Goal: Task Accomplishment & Management: Manage account settings

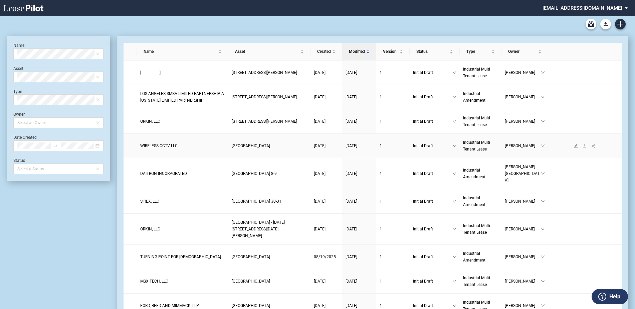
click at [159, 144] on span "WIRELESS CCTV LLC" at bounding box center [158, 145] width 37 height 5
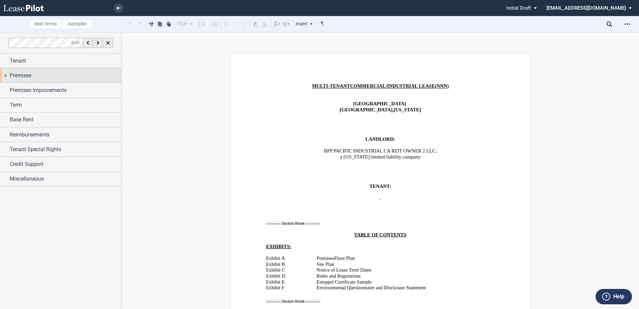
click at [24, 77] on span "Premises" at bounding box center [21, 75] width 22 height 8
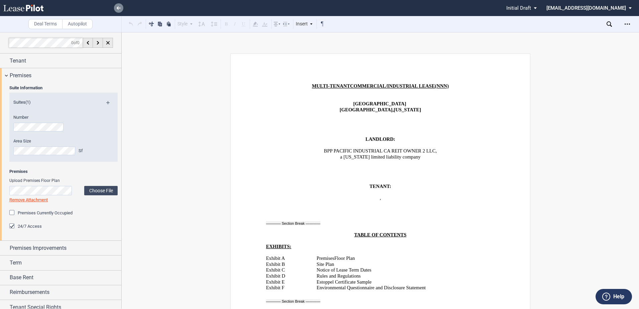
click at [118, 6] on use at bounding box center [119, 7] width 4 height 3
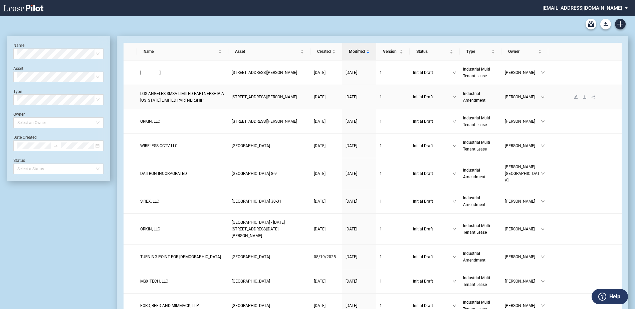
click at [176, 94] on span "LOS ANGELES SMSA LIMITED PARTNERSHIP, A [US_STATE] LIMITED PARTNERSHIP" at bounding box center [182, 96] width 84 height 11
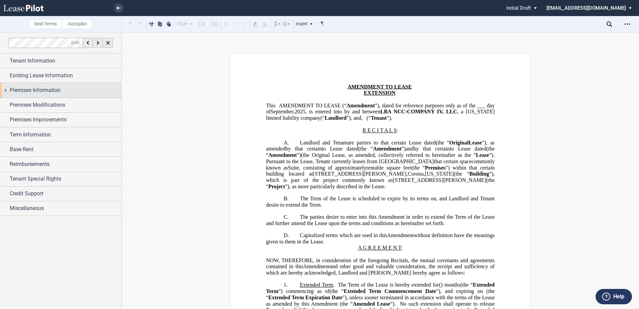
click at [41, 89] on span "Premises Information" at bounding box center [35, 90] width 51 height 8
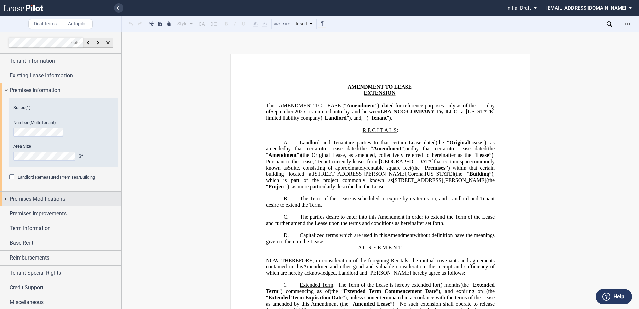
click at [45, 200] on span "Premises Modifications" at bounding box center [37, 199] width 55 height 8
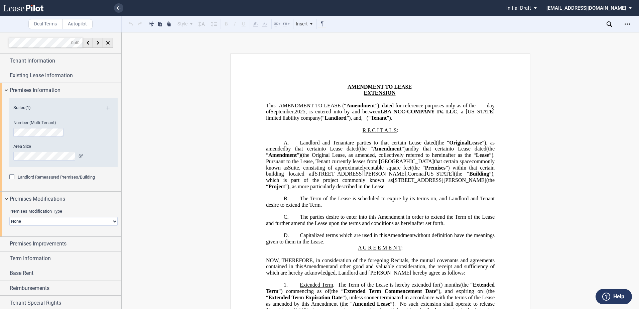
click at [43, 217] on select "None Expansion Relocation Reduction Termination" at bounding box center [63, 221] width 108 height 9
click at [41, 219] on select "None Expansion Relocation Reduction Termination" at bounding box center [63, 221] width 108 height 9
click at [9, 217] on select "None Expansion Relocation Reduction Termination" at bounding box center [63, 221] width 108 height 9
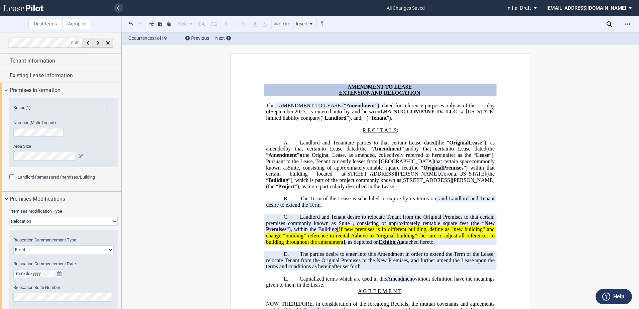
click at [26, 224] on select "None Expansion Relocation Reduction Termination" at bounding box center [63, 221] width 108 height 9
select select "expansion"
click at [9, 217] on select "None Expansion Relocation Reduction Termination" at bounding box center [63, 221] width 108 height 9
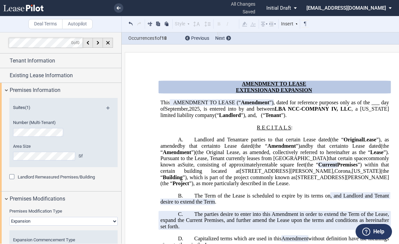
scroll to position [67, 0]
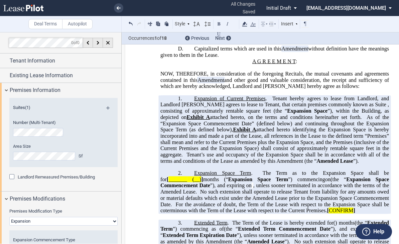
scroll to position [200, 0]
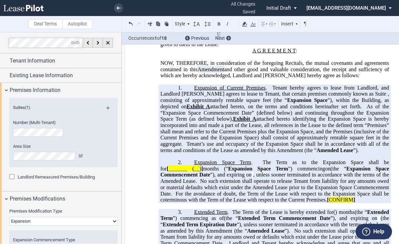
drag, startPoint x: 339, startPoint y: 169, endPoint x: 352, endPoint y: 172, distance: 12.9
click at [339, 153] on span "Tenant’s use and occupancy of the Expansion Space shall be in accordance with a…" at bounding box center [275, 147] width 230 height 12
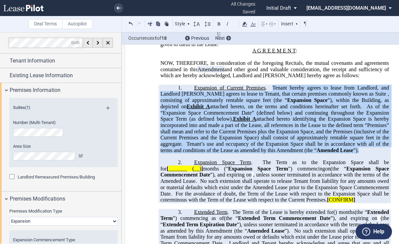
drag, startPoint x: 361, startPoint y: 177, endPoint x: 270, endPoint y: 113, distance: 110.7
click at [270, 113] on p "1. Expansion of Current Premises . Tenant hereby agrees to lease from Landlord,…" at bounding box center [274, 118] width 228 height 69
drag, startPoint x: 271, startPoint y: 113, endPoint x: 282, endPoint y: 118, distance: 12.1
copy span "Tenant hereby agrees to lease from Landlord, and Landlord hereby agrees to leas…"
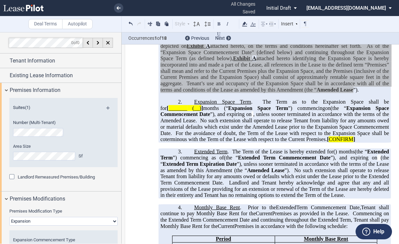
scroll to position [267, 0]
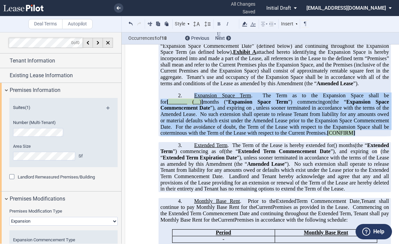
drag, startPoint x: 358, startPoint y: 159, endPoint x: 193, endPoint y: 121, distance: 169.1
click at [193, 121] on p "2. Expansion Space Term . The Term as to the Expansion Space shall be for [ ___…" at bounding box center [274, 115] width 228 height 44
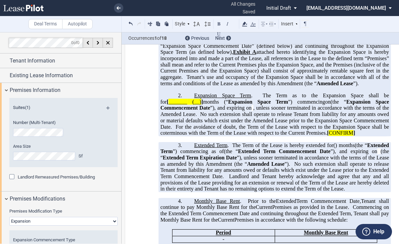
click at [191, 120] on p "2. Expansion Space Term . The Term as to the Expansion Space shall be for [ ___…" at bounding box center [274, 115] width 228 height 44
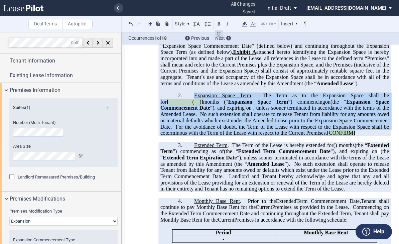
drag, startPoint x: 191, startPoint y: 120, endPoint x: 354, endPoint y: 161, distance: 168.2
click at [354, 136] on p "2. Expansion Space Term . The Term as to the Expansion Space shall be for [ ___…" at bounding box center [274, 115] width 228 height 44
drag, startPoint x: 354, startPoint y: 161, endPoint x: 323, endPoint y: 146, distance: 34.7
copy p "Expansion Space Term . The Term as to the Expansion Space shall be for [ ______…"
drag, startPoint x: 259, startPoint y: 222, endPoint x: 264, endPoint y: 183, distance: 39.4
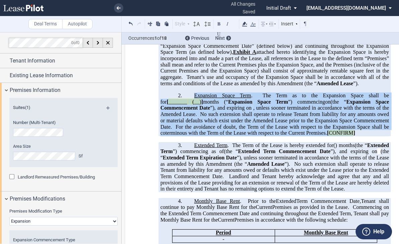
click at [259, 192] on p "3. Extended Term . The Term of the Lease is hereby extended for ﻿ ﻿ ( ﻿ ﻿ ) mon…" at bounding box center [274, 167] width 228 height 50
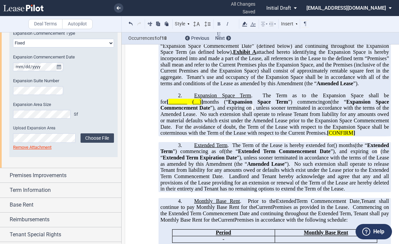
scroll to position [234, 0]
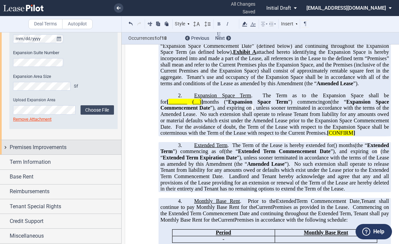
click at [47, 149] on span "Premises Improvements" at bounding box center [38, 147] width 57 height 8
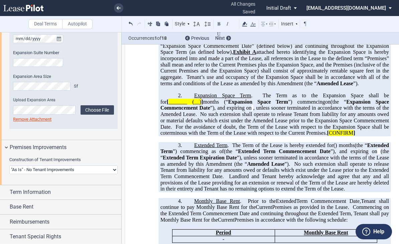
click at [43, 169] on select "Landlord Constructs Tenant Improvements Tenant Constructs Tenant Improvements "…" at bounding box center [63, 169] width 108 height 9
select select "landlord"
click at [9, 165] on select "Landlord Constructs Tenant Improvements Tenant Constructs Tenant Improvements "…" at bounding box center [63, 169] width 108 height 9
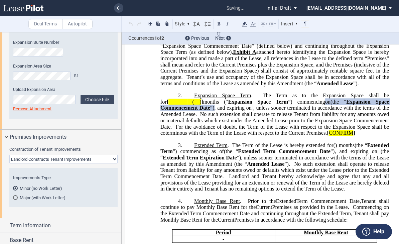
click at [24, 199] on md-radio-button "Major (with Work Letter)" at bounding box center [63, 197] width 101 height 6
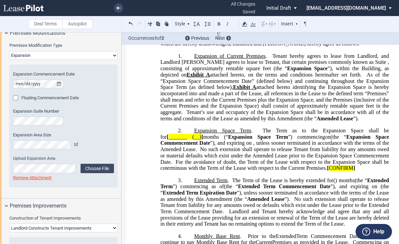
scroll to position [167, 0]
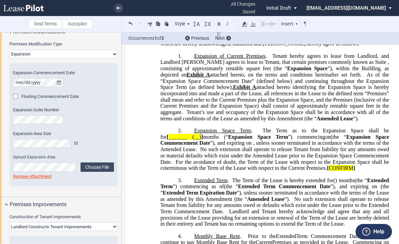
click at [35, 52] on select "None Expansion Relocation Reduction Termination" at bounding box center [63, 54] width 108 height 9
select select "none"
click at [9, 50] on select "None Expansion Relocation Reduction Termination" at bounding box center [63, 54] width 108 height 9
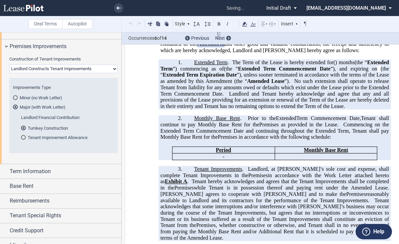
scroll to position [200, 0]
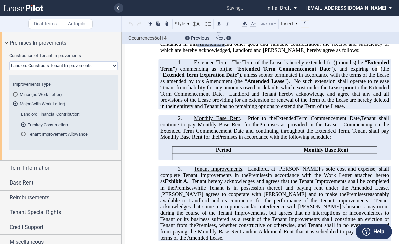
click at [27, 103] on md-radio-button "Major (with Work Letter)" at bounding box center [63, 104] width 101 height 6
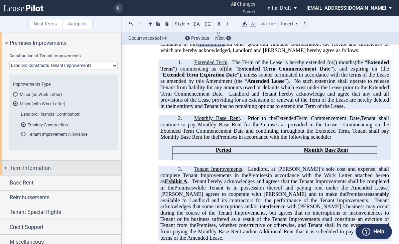
click at [30, 169] on span "Term Information" at bounding box center [30, 168] width 41 height 8
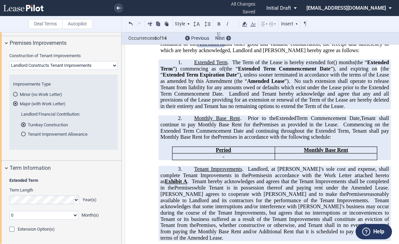
scroll to position [275, 0]
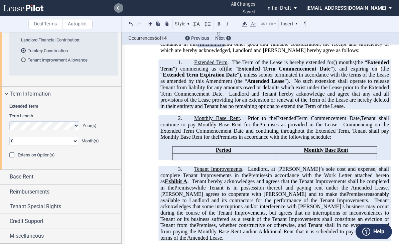
click at [116, 7] on link at bounding box center [118, 7] width 9 height 9
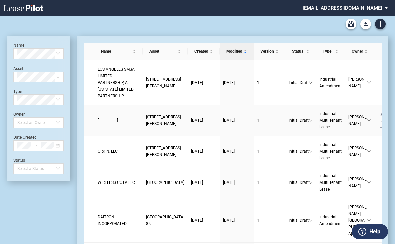
click at [116, 123] on span "[___________]" at bounding box center [108, 120] width 20 height 5
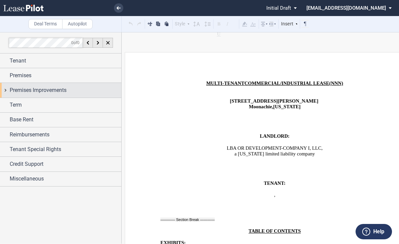
click at [50, 93] on span "Premises Improvements" at bounding box center [38, 90] width 57 height 8
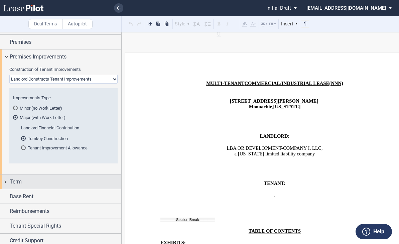
click at [33, 183] on div "Term" at bounding box center [66, 182] width 112 height 8
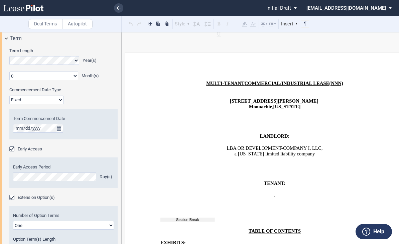
scroll to position [187, 0]
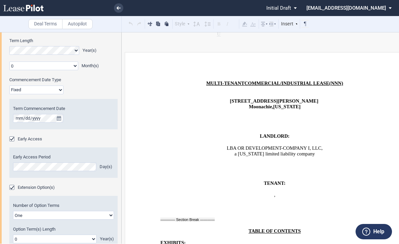
click at [45, 88] on select "Fixed Floating" at bounding box center [36, 89] width 54 height 9
select select "floating"
click at [9, 85] on select "Fixed Floating" at bounding box center [36, 89] width 54 height 9
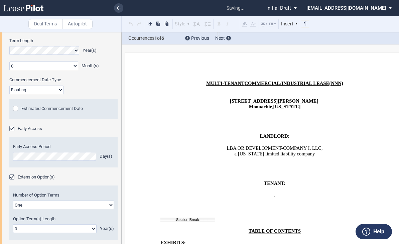
click at [35, 108] on span "Estimated Commencement Date" at bounding box center [51, 108] width 61 height 5
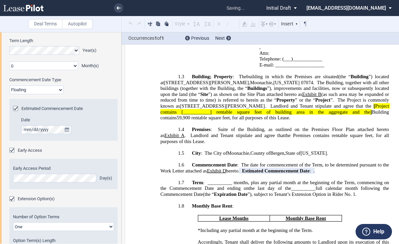
scroll to position [575, 0]
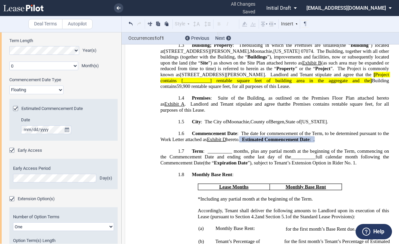
click at [268, 119] on span "County of" at bounding box center [260, 122] width 20 height 6
click at [236, 148] on span ", commencing on the Commencement Date and ending on" at bounding box center [275, 153] width 230 height 11
click at [115, 7] on link at bounding box center [118, 7] width 9 height 9
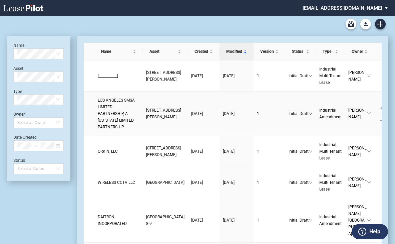
click at [146, 119] on span "790 East Harrison Street" at bounding box center [163, 113] width 35 height 11
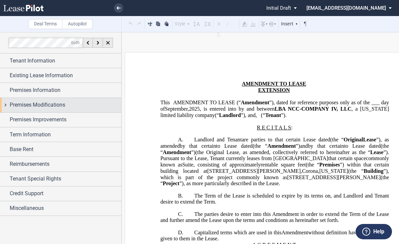
click at [38, 102] on span "Premises Modifications" at bounding box center [37, 105] width 55 height 8
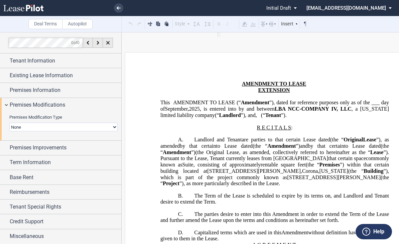
click at [36, 125] on select "None Expansion Relocation Reduction Termination" at bounding box center [63, 127] width 108 height 9
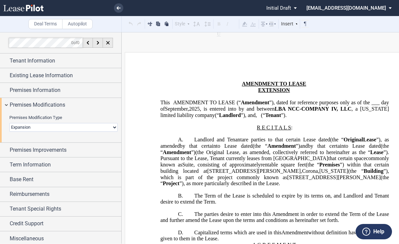
click at [9, 123] on select "None Expansion Relocation Reduction Termination" at bounding box center [63, 127] width 108 height 9
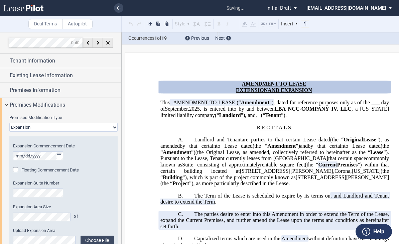
scroll to position [33, 0]
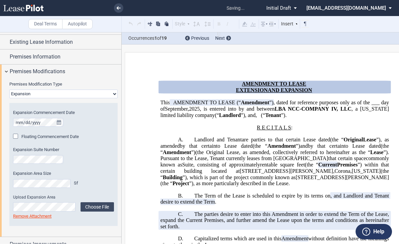
click at [17, 135] on div "Floating Commencement Date" at bounding box center [16, 137] width 7 height 7
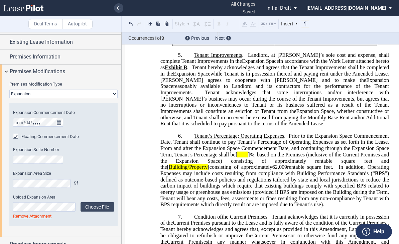
scroll to position [512, 0]
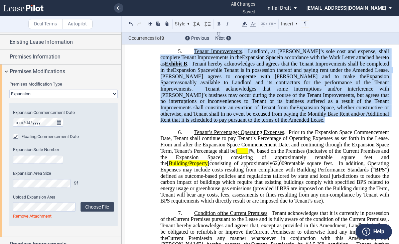
drag, startPoint x: 190, startPoint y: 82, endPoint x: 387, endPoint y: 146, distance: 207.1
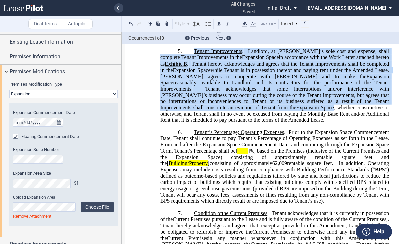
drag, startPoint x: 386, startPoint y: 146, endPoint x: 346, endPoint y: 133, distance: 42.1
copy p "Tenant Improvements . Landlord, at Landlord’s sole cost and expense, shall comp…"
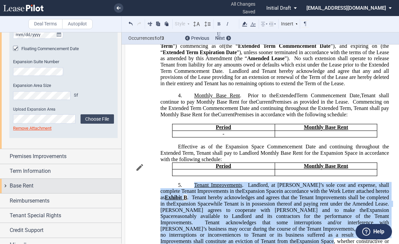
scroll to position [130, 0]
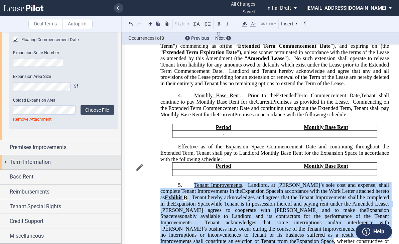
click at [51, 162] on div "Term Information" at bounding box center [66, 162] width 112 height 8
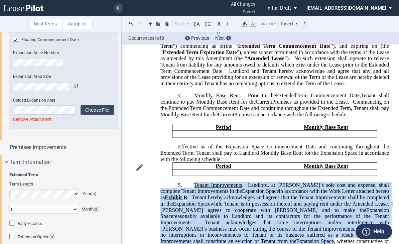
scroll to position [197, 0]
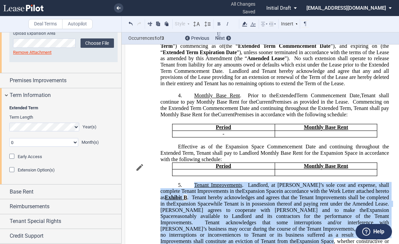
click at [15, 171] on div "Extension Option(s)" at bounding box center [12, 170] width 7 height 7
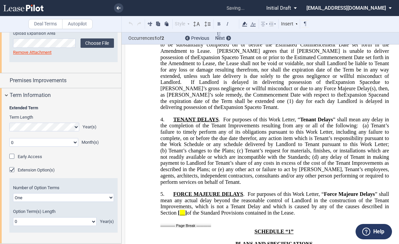
scroll to position [2326, 0]
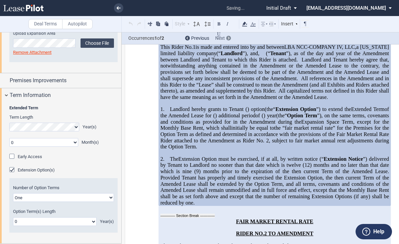
click at [229, 39] on use at bounding box center [229, 38] width 2 height 3
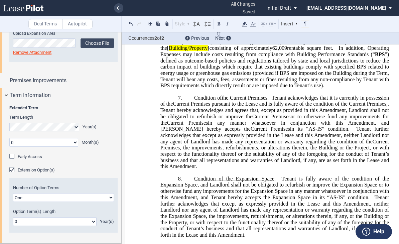
scroll to position [561, 0]
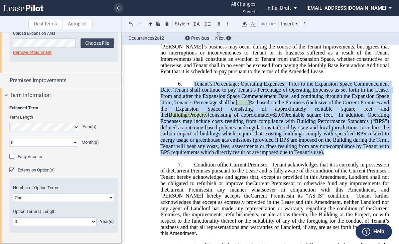
drag, startPoint x: 267, startPoint y: 180, endPoint x: 193, endPoint y: 107, distance: 103.7
click at [193, 107] on p "6. Tenant’s Percentage; Operating Expenses . Prior to the Expansion Space Comme…" at bounding box center [274, 117] width 228 height 75
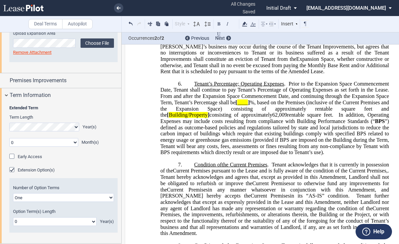
drag, startPoint x: 189, startPoint y: 134, endPoint x: 193, endPoint y: 129, distance: 6.4
click at [209, 118] on span "consisting of approximately" at bounding box center [240, 115] width 63 height 6
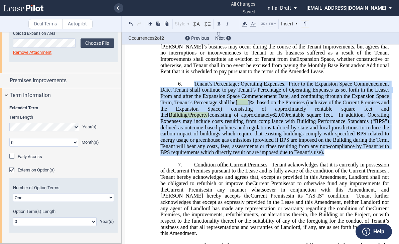
drag, startPoint x: 192, startPoint y: 109, endPoint x: 277, endPoint y: 176, distance: 108.3
click at [277, 155] on p "6. Tenant’s Percentage; Operating Expenses . Prior to the Expansion Space Comme…" at bounding box center [274, 117] width 228 height 75
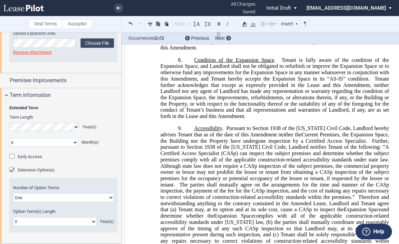
scroll to position [761, 0]
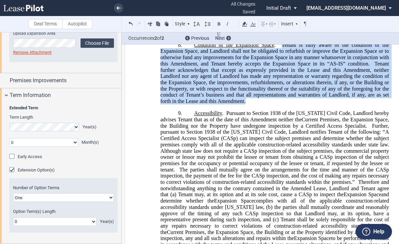
drag, startPoint x: 246, startPoint y: 126, endPoint x: 280, endPoint y: 69, distance: 65.9
click at [280, 69] on p "8. Condition of the Expansion Space . Landlord shall deliver the Expansion Spac…" at bounding box center [274, 73] width 228 height 62
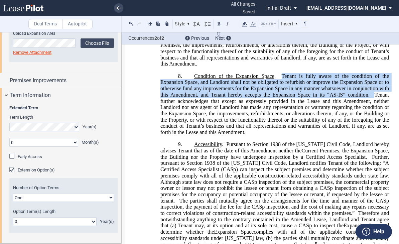
scroll to position [694, 0]
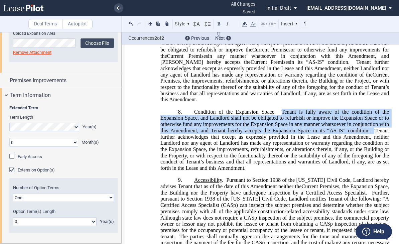
click at [245, 171] on p "8. Condition of the Expansion Space . Landlord shall deliver the Expansion Spac…" at bounding box center [274, 140] width 228 height 62
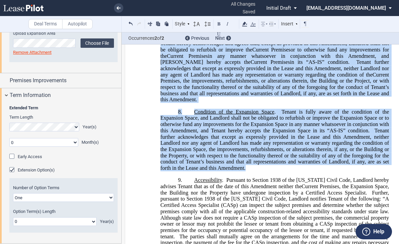
drag, startPoint x: 245, startPoint y: 193, endPoint x: 193, endPoint y: 55, distance: 146.9
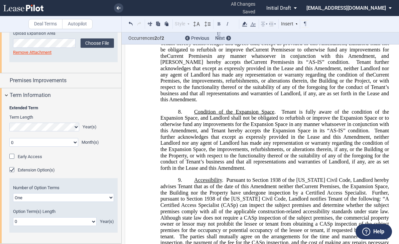
drag, startPoint x: 193, startPoint y: 55, endPoint x: 196, endPoint y: 69, distance: 13.9
drag, startPoint x: 196, startPoint y: 69, endPoint x: 188, endPoint y: 74, distance: 9.3
click at [186, 59] on span "or to otherwise fund any improvements for the" at bounding box center [275, 53] width 230 height 12
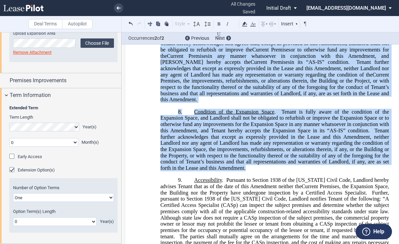
drag, startPoint x: 193, startPoint y: 55, endPoint x: 256, endPoint y: 192, distance: 151.2
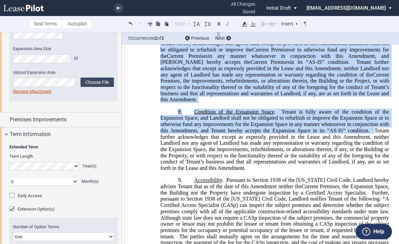
scroll to position [164, 0]
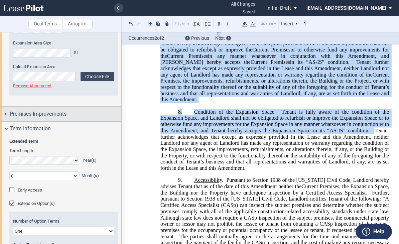
click at [72, 117] on div "Premises Improvements" at bounding box center [66, 114] width 112 height 8
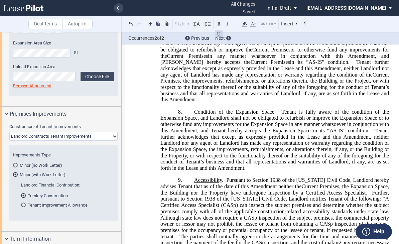
click at [276, 133] on span "Tenant is fully aware of the condition of the Expansion Space, and Landlord sha…" at bounding box center [275, 121] width 230 height 25
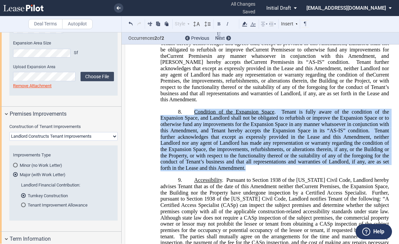
drag, startPoint x: 245, startPoint y: 193, endPoint x: 192, endPoint y: 134, distance: 79.7
click at [192, 134] on p "8. Condition of the Expansion Space . Landlord shall deliver the Expansion Spac…" at bounding box center [274, 140] width 228 height 62
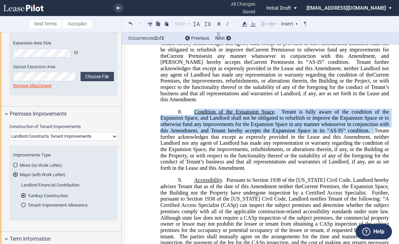
drag, startPoint x: 192, startPoint y: 134, endPoint x: 206, endPoint y: 143, distance: 16.3
copy p "Condition of the Expansion Space . Landlord shall deliver the Expansion Space t…"
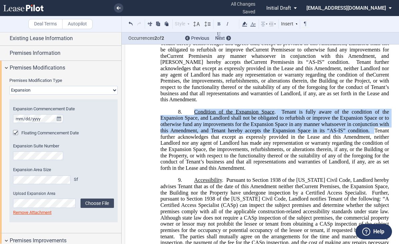
scroll to position [0, 0]
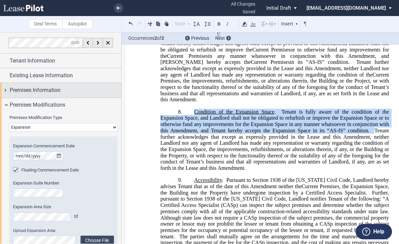
click at [49, 89] on span "Premises Information" at bounding box center [35, 90] width 51 height 8
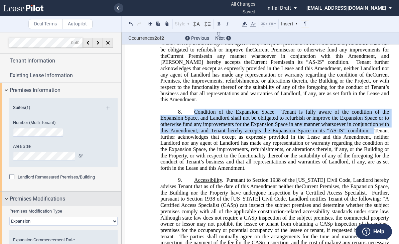
click at [47, 197] on span "Premises Modifications" at bounding box center [37, 199] width 55 height 8
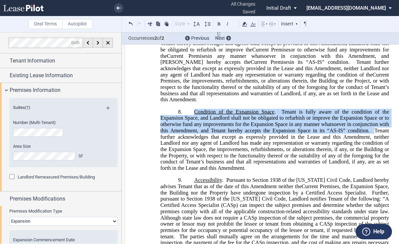
click at [33, 223] on select "None Expansion Relocation Reduction Termination" at bounding box center [63, 221] width 108 height 9
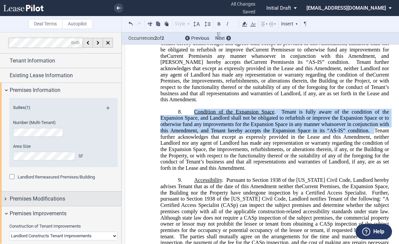
click at [26, 198] on span "Premises Modifications" at bounding box center [37, 199] width 55 height 8
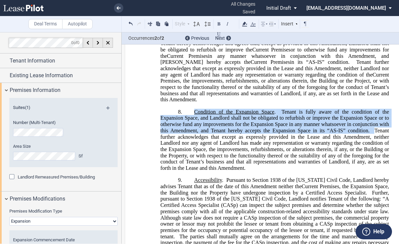
drag, startPoint x: 21, startPoint y: 220, endPoint x: 29, endPoint y: 223, distance: 7.8
click at [21, 220] on select "None Expansion Relocation Reduction Termination" at bounding box center [63, 221] width 108 height 9
select select "none"
click at [9, 217] on select "None Expansion Relocation Reduction Termination" at bounding box center [63, 221] width 108 height 9
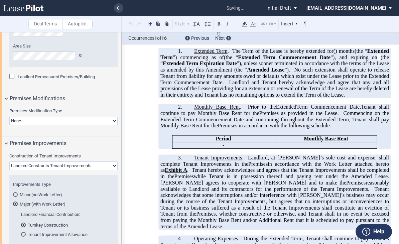
scroll to position [267, 0]
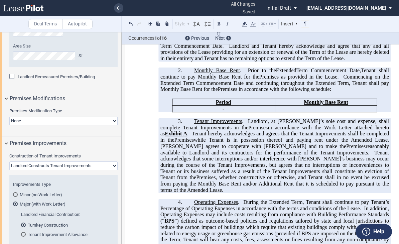
click at [50, 224] on md-radio-button "Turnkey Construction" at bounding box center [65, 225] width 89 height 6
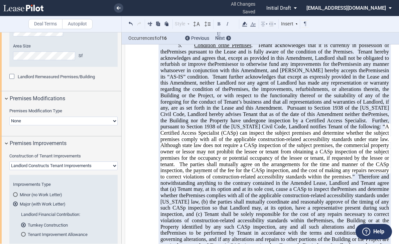
scroll to position [468, 0]
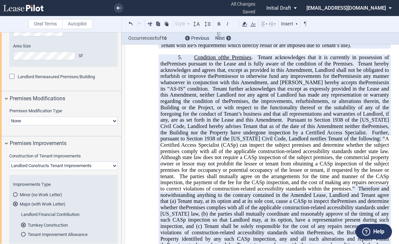
click at [223, 123] on span ", the improvements, refurbishments, or alterations therein, the Building or the…" at bounding box center [275, 110] width 230 height 25
click at [116, 8] on link at bounding box center [118, 7] width 9 height 9
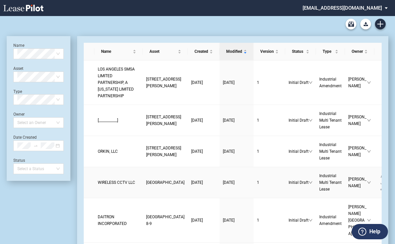
click at [146, 185] on span "[GEOGRAPHIC_DATA]" at bounding box center [165, 182] width 38 height 5
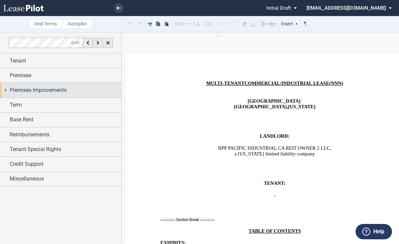
click at [41, 93] on span "Premises Improvements" at bounding box center [38, 90] width 57 height 8
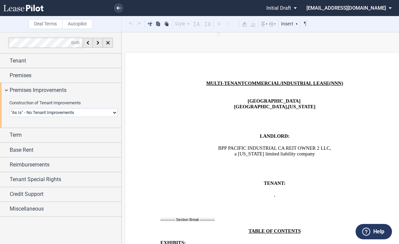
click at [38, 111] on select "Landlord Constructs Tenant Improvements Tenant Constructs Tenant Improvements "…" at bounding box center [63, 112] width 108 height 9
select select "landlord"
click at [9, 108] on select "Landlord Constructs Tenant Improvements Tenant Constructs Tenant Improvements "…" at bounding box center [63, 112] width 108 height 9
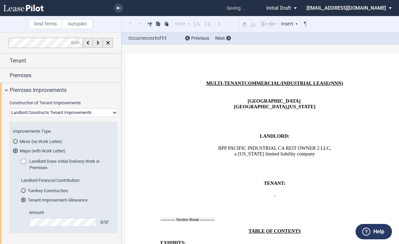
click at [30, 190] on md-radio-button "Turnkey Construction" at bounding box center [65, 190] width 89 height 6
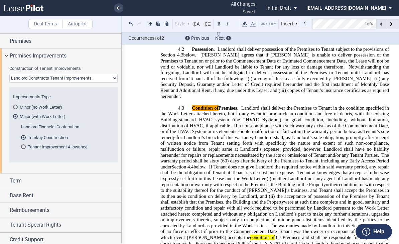
scroll to position [53, 0]
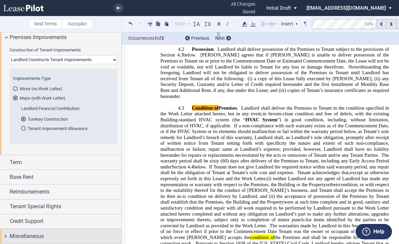
click at [27, 234] on span "Miscellaneous" at bounding box center [27, 236] width 34 height 8
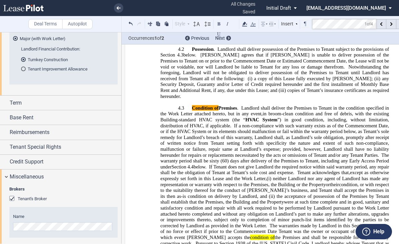
scroll to position [186, 0]
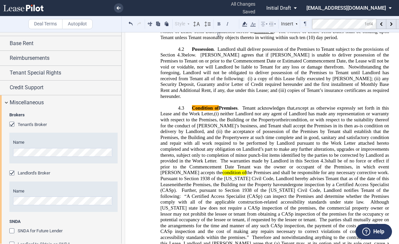
scroll to position [287, 0]
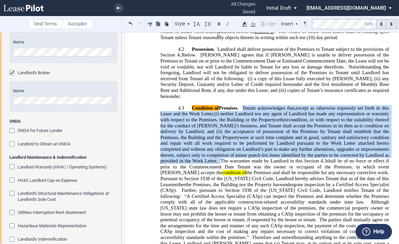
drag, startPoint x: 241, startPoint y: 84, endPoint x: 218, endPoint y: 139, distance: 59.7
click at [220, 138] on p "4.3 Condition of Premises . Landlord shall deliver the Premises to Tenant in th…" at bounding box center [274, 196] width 228 height 182
drag, startPoint x: 218, startPoint y: 139, endPoint x: 239, endPoint y: 140, distance: 20.4
click at [239, 158] on span "The warranties made by Landlord in this Section" at bounding box center [269, 161] width 98 height 6
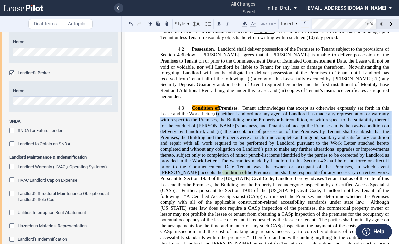
drag, startPoint x: 213, startPoint y: 91, endPoint x: 338, endPoint y: 150, distance: 137.7
click at [338, 150] on p "4.3 Condition of Premises . Landlord shall deliver the Premises to Tenant in th…" at bounding box center [274, 196] width 228 height 182
drag, startPoint x: 338, startPoint y: 150, endPoint x: 309, endPoint y: 136, distance: 32.0
copy p "(i) neither Landlord nor any agent of Landlord has made any representation or w…"
click at [298, 187] on span "1938 of the [US_STATE] Civil Code, Landlord notifies Tenant of the following:" at bounding box center [275, 192] width 230 height 11
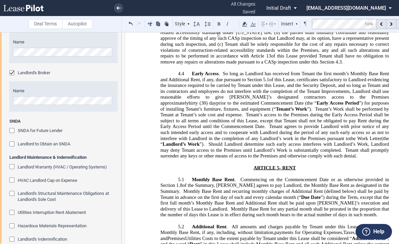
scroll to position [1788, 0]
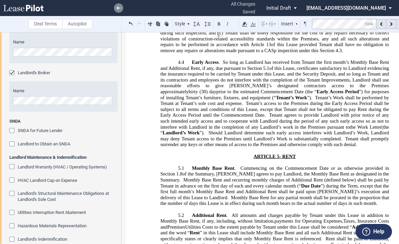
click at [117, 9] on icon at bounding box center [119, 7] width 4 height 3
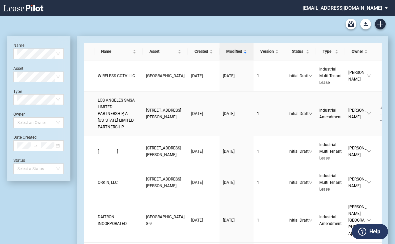
click at [115, 119] on span "LOS ANGELES SMSA LIMITED PARTNERSHIP, A [US_STATE] LIMITED PARTNERSHIP" at bounding box center [116, 113] width 37 height 31
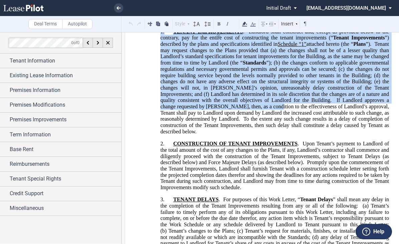
scroll to position [1369, 0]
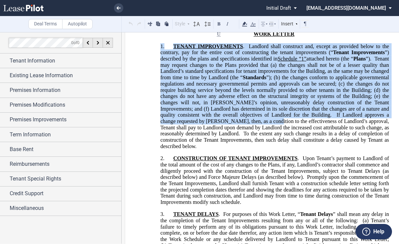
drag, startPoint x: 158, startPoint y: 104, endPoint x: 252, endPoint y: 145, distance: 102.3
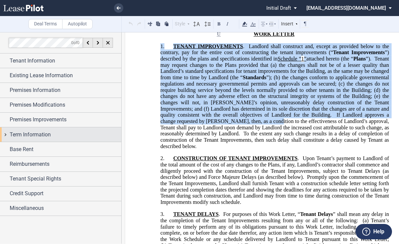
click at [12, 135] on span "Term Information" at bounding box center [30, 135] width 41 height 8
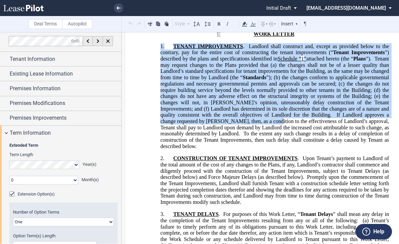
scroll to position [0, 0]
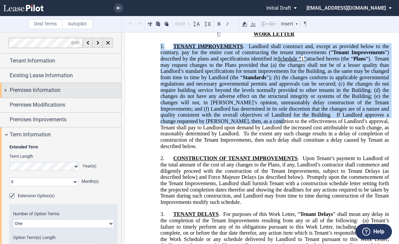
click at [58, 92] on span "Premises Information" at bounding box center [35, 90] width 51 height 8
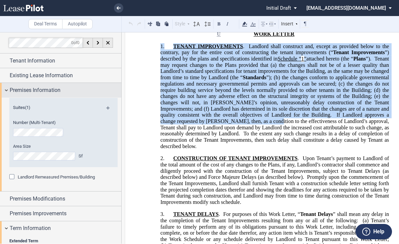
click at [58, 92] on span "Premises Information" at bounding box center [35, 90] width 51 height 8
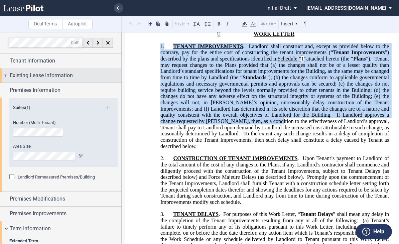
click at [57, 79] on span "Existing Lease Information" at bounding box center [41, 75] width 63 height 8
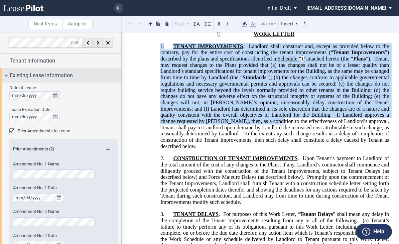
click at [57, 79] on span "Existing Lease Information" at bounding box center [41, 75] width 63 height 8
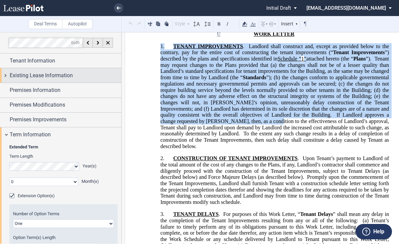
click at [61, 75] on span "Existing Lease Information" at bounding box center [41, 75] width 63 height 8
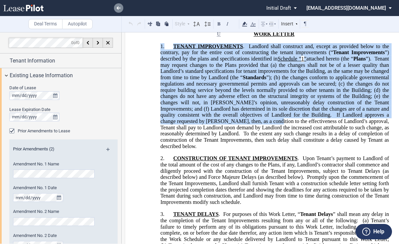
click at [116, 7] on link at bounding box center [118, 7] width 9 height 9
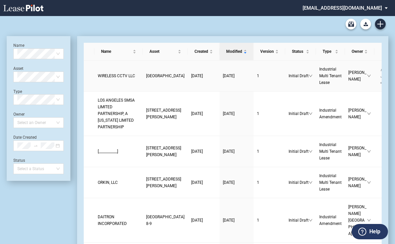
click at [119, 73] on span "WIRELESS CCTV LLC" at bounding box center [116, 75] width 37 height 5
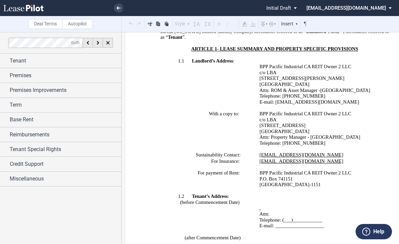
scroll to position [267, 0]
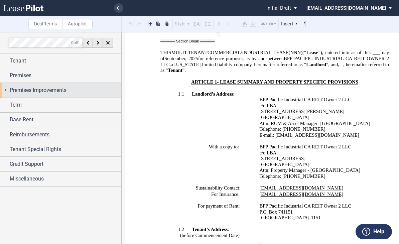
click at [33, 90] on span "Premises Improvements" at bounding box center [38, 90] width 57 height 8
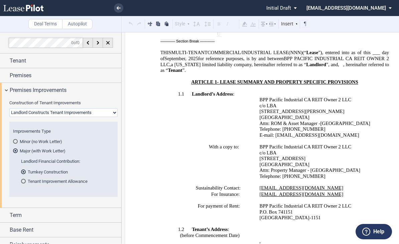
click at [27, 153] on md-radio-button "Major (with Work Letter)" at bounding box center [63, 151] width 101 height 6
click at [23, 181] on div "Tenant Improvement Allowance" at bounding box center [23, 181] width 5 height 5
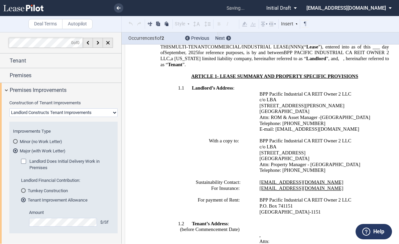
click at [23, 189] on div "Turnkey Construction" at bounding box center [23, 190] width 5 height 5
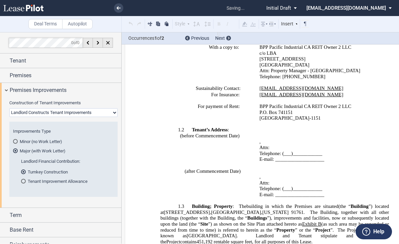
scroll to position [154, 0]
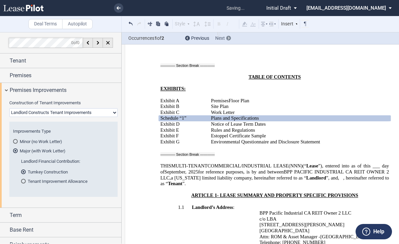
click at [228, 37] on icon at bounding box center [229, 38] width 2 height 3
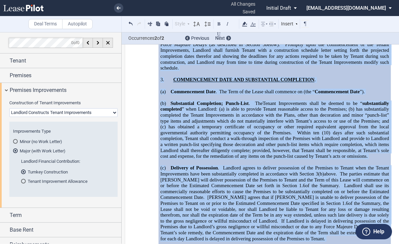
scroll to position [12395, 0]
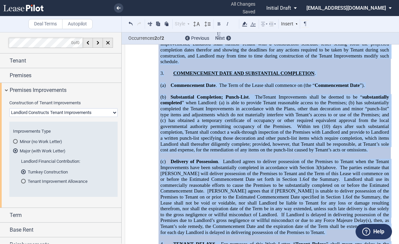
drag, startPoint x: 159, startPoint y: 141, endPoint x: 390, endPoint y: 173, distance: 233.7
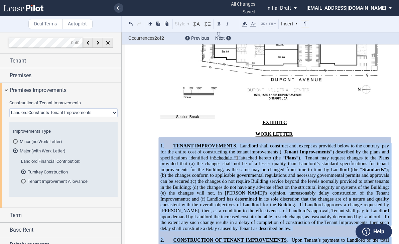
scroll to position [12162, 0]
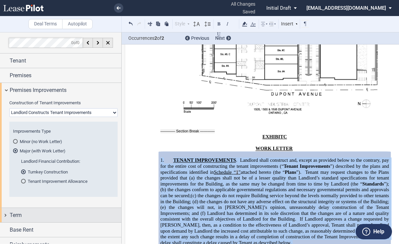
click at [23, 213] on div "Term" at bounding box center [66, 215] width 112 height 8
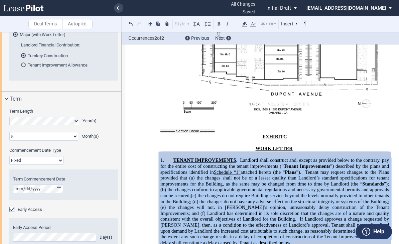
scroll to position [134, 0]
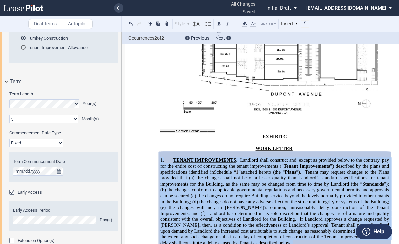
click at [40, 143] on select "Fixed Floating" at bounding box center [36, 143] width 54 height 9
select select "floating"
click at [9, 139] on select "Fixed Floating" at bounding box center [36, 143] width 54 height 9
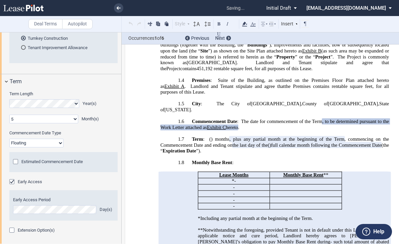
scroll to position [506, 0]
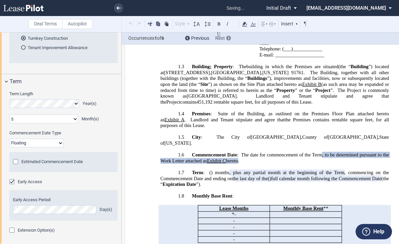
click at [225, 36] on div "Next" at bounding box center [223, 38] width 16 height 7
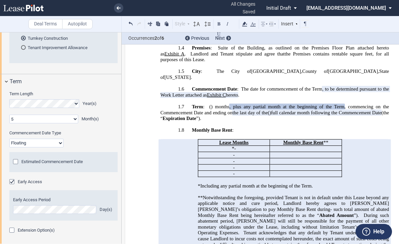
scroll to position [573, 0]
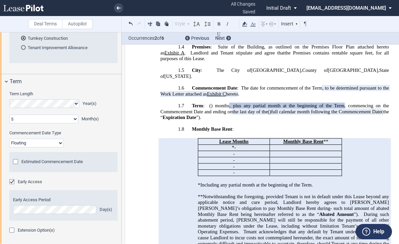
click at [165, 178] on div "Lease Months Monthly Base Rent ** * ﻿ ﻿ ﻿ ﻿ - ﻿ ﻿ ﻿ ﻿ * ﻿ ﻿ ﻿ ﻿ - ﻿ ﻿ ﻿ ﻿ * ﻿ ﻿…" at bounding box center [274, 242] width 228 height 208
drag, startPoint x: 262, startPoint y: 83, endPoint x: 342, endPoint y: 17, distance: 104.3
click at [262, 85] on span "The date for commencement of the Term" at bounding box center [281, 88] width 81 height 6
click at [226, 38] on div "Next" at bounding box center [223, 38] width 16 height 7
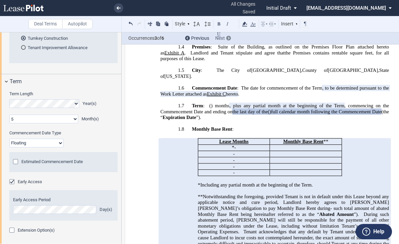
click at [226, 38] on div "Next" at bounding box center [223, 38] width 16 height 7
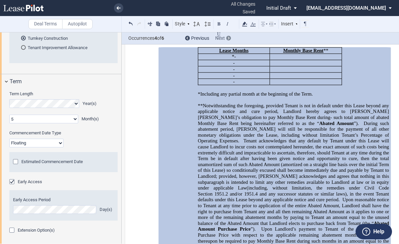
scroll to position [673, 0]
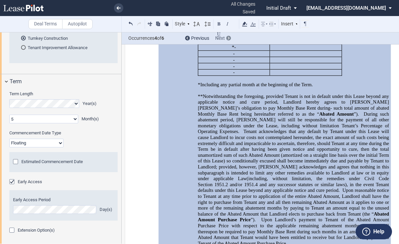
click at [226, 38] on div "Next" at bounding box center [223, 38] width 16 height 7
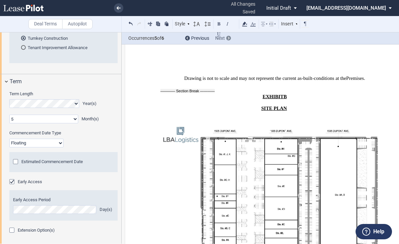
scroll to position [12248, 0]
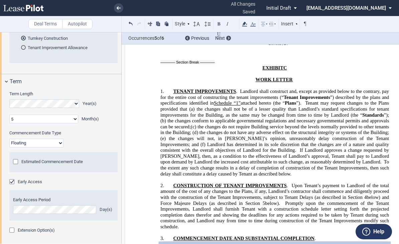
drag, startPoint x: 159, startPoint y: 99, endPoint x: 211, endPoint y: 158, distance: 78.8
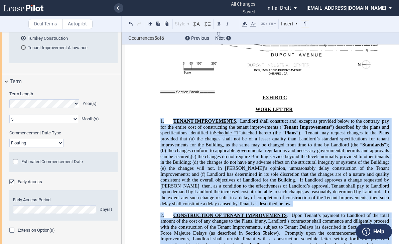
scroll to position [12482, 0]
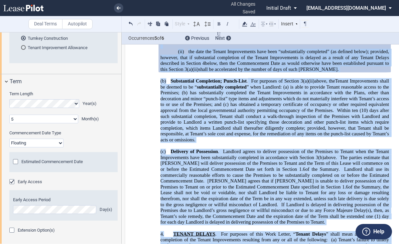
drag, startPoint x: 159, startPoint y: 72, endPoint x: 222, endPoint y: 160, distance: 108.4
click at [222, 160] on div "﻿ !!SET_LEVEL_0!! !!WORK_LETTER_LEVEL_1!! 1. TENANT IMPROVEMENTS . Landlord sha…" at bounding box center [274, 105] width 228 height 512
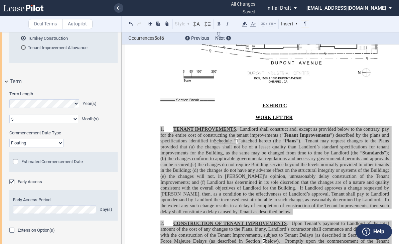
scroll to position [12215, 0]
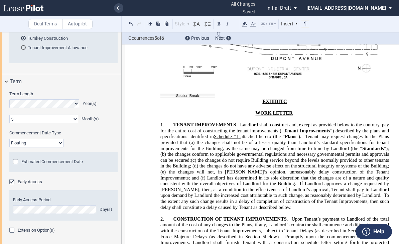
drag, startPoint x: 231, startPoint y: 153, endPoint x: 331, endPoint y: 183, distance: 104.7
drag, startPoint x: 328, startPoint y: 184, endPoint x: 141, endPoint y: 124, distance: 196.4
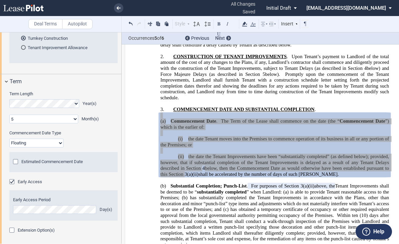
scroll to position [12382, 0]
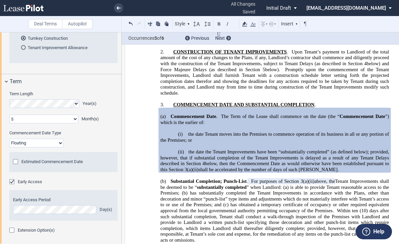
drag, startPoint x: 186, startPoint y: 139, endPoint x: 175, endPoint y: 101, distance: 39.5
drag, startPoint x: 175, startPoint y: 101, endPoint x: 194, endPoint y: 109, distance: 20.5
copy p "(c) Delivery of Possession . Landlord agrees to deliver possession of the Premi…"
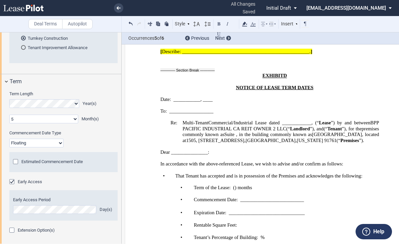
scroll to position [13083, 0]
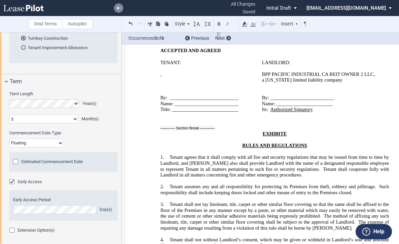
click at [116, 8] on link at bounding box center [118, 7] width 9 height 9
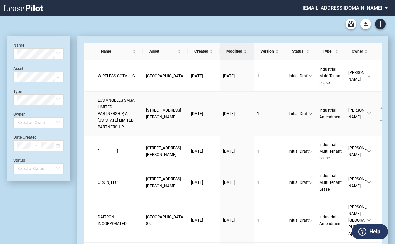
click at [114, 109] on span "LOS ANGELES SMSA LIMITED PARTNERSHIP, A [US_STATE] LIMITED PARTNERSHIP" at bounding box center [116, 113] width 37 height 31
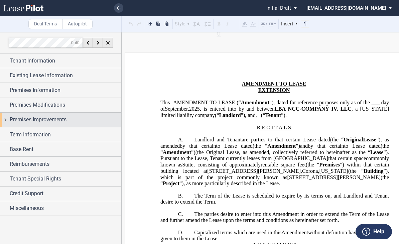
click at [72, 121] on div "Premises Improvements" at bounding box center [66, 120] width 112 height 8
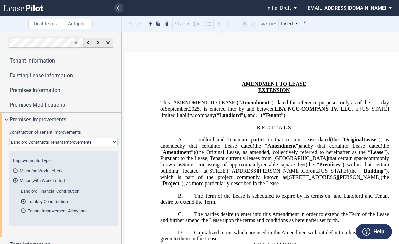
click at [50, 207] on md-radio-button "Tenant Improvement Allowance" at bounding box center [65, 210] width 89 height 6
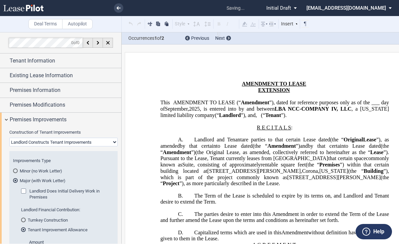
click at [41, 218] on md-radio-button "Turnkey Construction" at bounding box center [65, 220] width 89 height 6
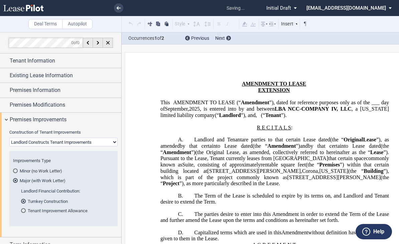
scroll to position [329, 0]
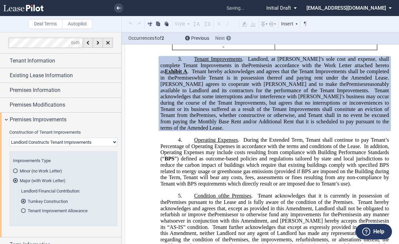
click at [230, 37] on div at bounding box center [228, 38] width 5 height 5
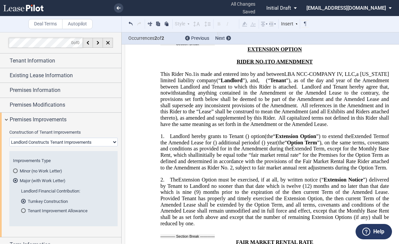
scroll to position [1669, 0]
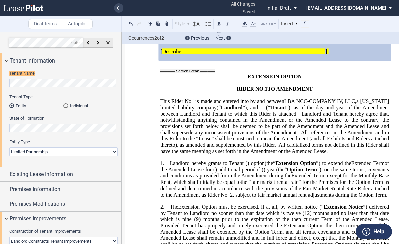
click at [253, 135] on span "Landlord and Tenant hereby agree that, notwithstanding anything contained in th…" at bounding box center [275, 123] width 230 height 25
click at [213, 154] on span "All capitalized terms not defined in this Rider shall have the same meaning as …" at bounding box center [275, 148] width 230 height 12
drag, startPoint x: 191, startPoint y: 182, endPoint x: 238, endPoint y: 191, distance: 48.3
click at [191, 154] on span "All capitalized terms not defined in this Rider shall have the same meaning as …" at bounding box center [275, 148] width 230 height 12
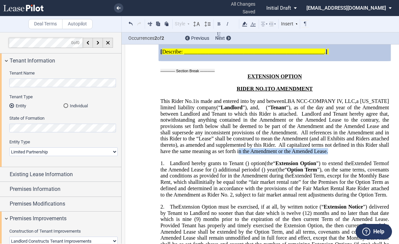
drag, startPoint x: 293, startPoint y: 183, endPoint x: 385, endPoint y: 181, distance: 91.9
click at [385, 154] on p "This Rider No. ﻿ 1 ﻿ is made and entered into by and between LBA NCC-COMPANY IV…" at bounding box center [274, 126] width 228 height 56
drag, startPoint x: 385, startPoint y: 181, endPoint x: 377, endPoint y: 182, distance: 8.1
drag, startPoint x: 377, startPoint y: 182, endPoint x: 311, endPoint y: 182, distance: 66.1
click at [321, 154] on span "All capitalized terms not defined in this Rider shall have the same meaning as …" at bounding box center [275, 148] width 230 height 12
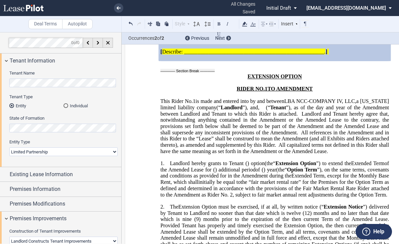
click at [310, 154] on span "All capitalized terms not defined in this Rider shall have the same meaning as …" at bounding box center [275, 148] width 230 height 12
drag, startPoint x: 293, startPoint y: 181, endPoint x: 384, endPoint y: 184, distance: 91.2
click at [384, 154] on p "This Rider No. ﻿ 1 ﻿ is made and entered into by and between LBA NCC-COMPANY IV…" at bounding box center [274, 126] width 228 height 56
drag, startPoint x: 384, startPoint y: 184, endPoint x: 366, endPoint y: 182, distance: 17.9
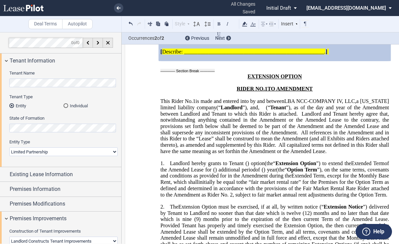
click at [166, 135] on span "Landlord and Tenant hereby agree that, notwithstanding anything contained in th…" at bounding box center [275, 123] width 230 height 25
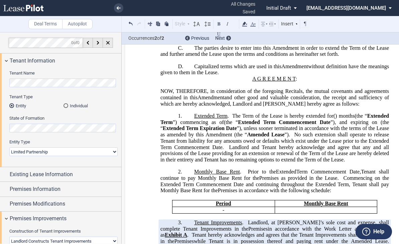
scroll to position [0, 0]
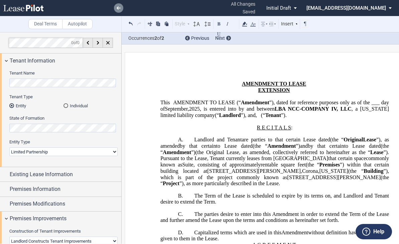
click at [120, 9] on icon at bounding box center [119, 7] width 4 height 3
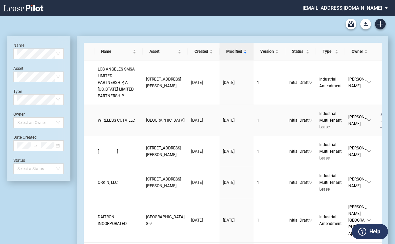
click at [146, 123] on span "[GEOGRAPHIC_DATA]" at bounding box center [165, 120] width 38 height 5
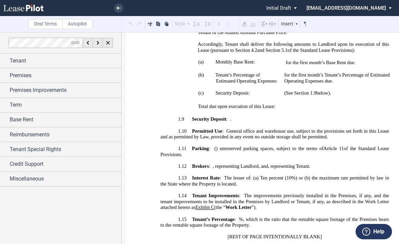
scroll to position [902, 0]
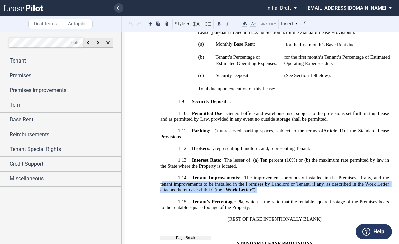
drag, startPoint x: 258, startPoint y: 178, endPoint x: 161, endPoint y: 170, distance: 97.5
click at [161, 175] on p "1.14 Tenant Improvements : The improvements previously installed in the Premise…" at bounding box center [274, 184] width 228 height 18
click at [160, 175] on span "The improvements previously installed in the Premises, if any, and the tenant i…" at bounding box center [275, 183] width 230 height 17
drag, startPoint x: 381, startPoint y: 168, endPoint x: 381, endPoint y: 178, distance: 10.0
click at [381, 178] on p "1.14 Tenant Improvements : The improvements previously installed in the Premise…" at bounding box center [274, 184] width 228 height 18
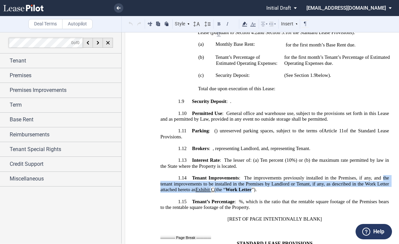
copy span "the tenant improvements to be installed in the Premises by Landlord or Tenant, …"
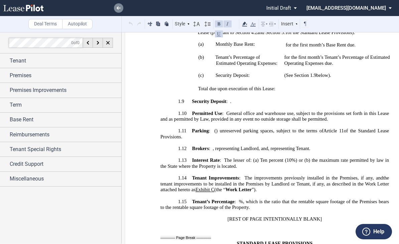
click at [119, 6] on link at bounding box center [118, 7] width 9 height 9
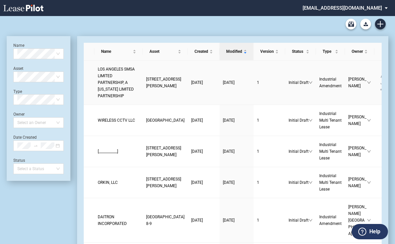
click at [103, 90] on span "LOS ANGELES SMSA LIMITED PARTNERSHIP, A CALIFORNIA LIMITED PARTNERSHIP" at bounding box center [116, 82] width 37 height 31
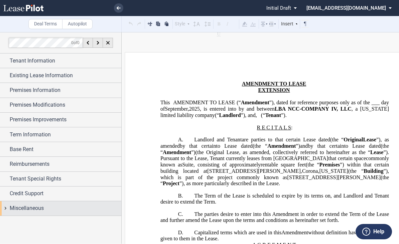
click at [42, 208] on span "Miscellaneous" at bounding box center [27, 208] width 34 height 8
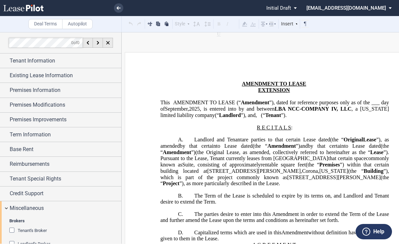
scroll to position [15, 0]
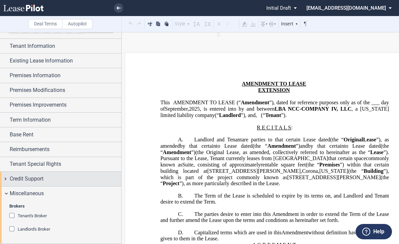
click at [25, 179] on span "Credit Support" at bounding box center [27, 179] width 34 height 8
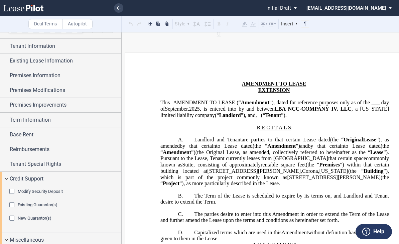
click at [25, 192] on span "Modify Security Deposit" at bounding box center [40, 191] width 45 height 5
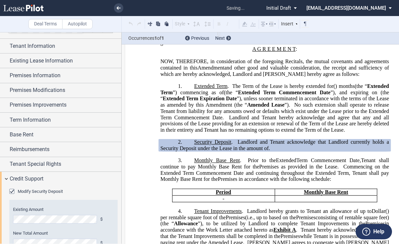
scroll to position [247, 0]
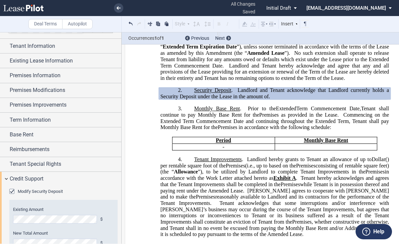
click at [6, 207] on div "Modify Security Deposit Existing Amount $ New Total Amount $ Existing Guarantor…" at bounding box center [60, 238] width 121 height 105
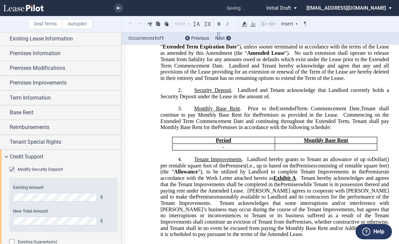
scroll to position [48, 0]
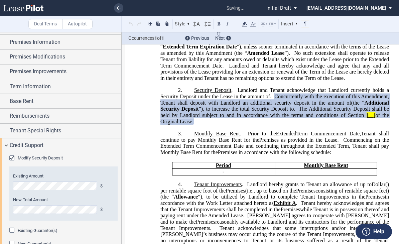
drag, startPoint x: 266, startPoint y: 147, endPoint x: 253, endPoint y: 135, distance: 17.0
click at [253, 125] on p "2. Security Deposit . Landlord and [PERSON_NAME] acknowledge that Landlord curr…" at bounding box center [274, 105] width 228 height 37
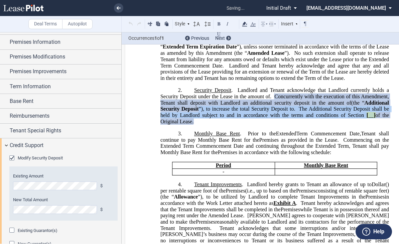
drag, startPoint x: 253, startPoint y: 135, endPoint x: 214, endPoint y: 116, distance: 43.8
click at [225, 93] on span "Security Deposit" at bounding box center [212, 90] width 37 height 6
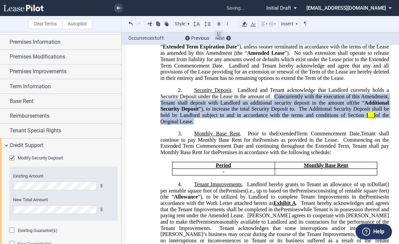
drag, startPoint x: 190, startPoint y: 115, endPoint x: 271, endPoint y: 147, distance: 86.2
click at [271, 125] on p "2. Security Deposit . Landlord and [PERSON_NAME] acknowledge that Landlord curr…" at bounding box center [274, 105] width 228 height 37
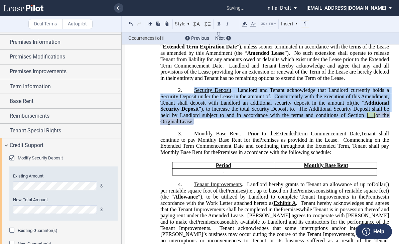
drag, startPoint x: 270, startPoint y: 146, endPoint x: 253, endPoint y: 127, distance: 25.3
copy p "Security Deposit . Landlord and [PERSON_NAME] acknowledge that Landlord current…"
